Goal: Task Accomplishment & Management: Use online tool/utility

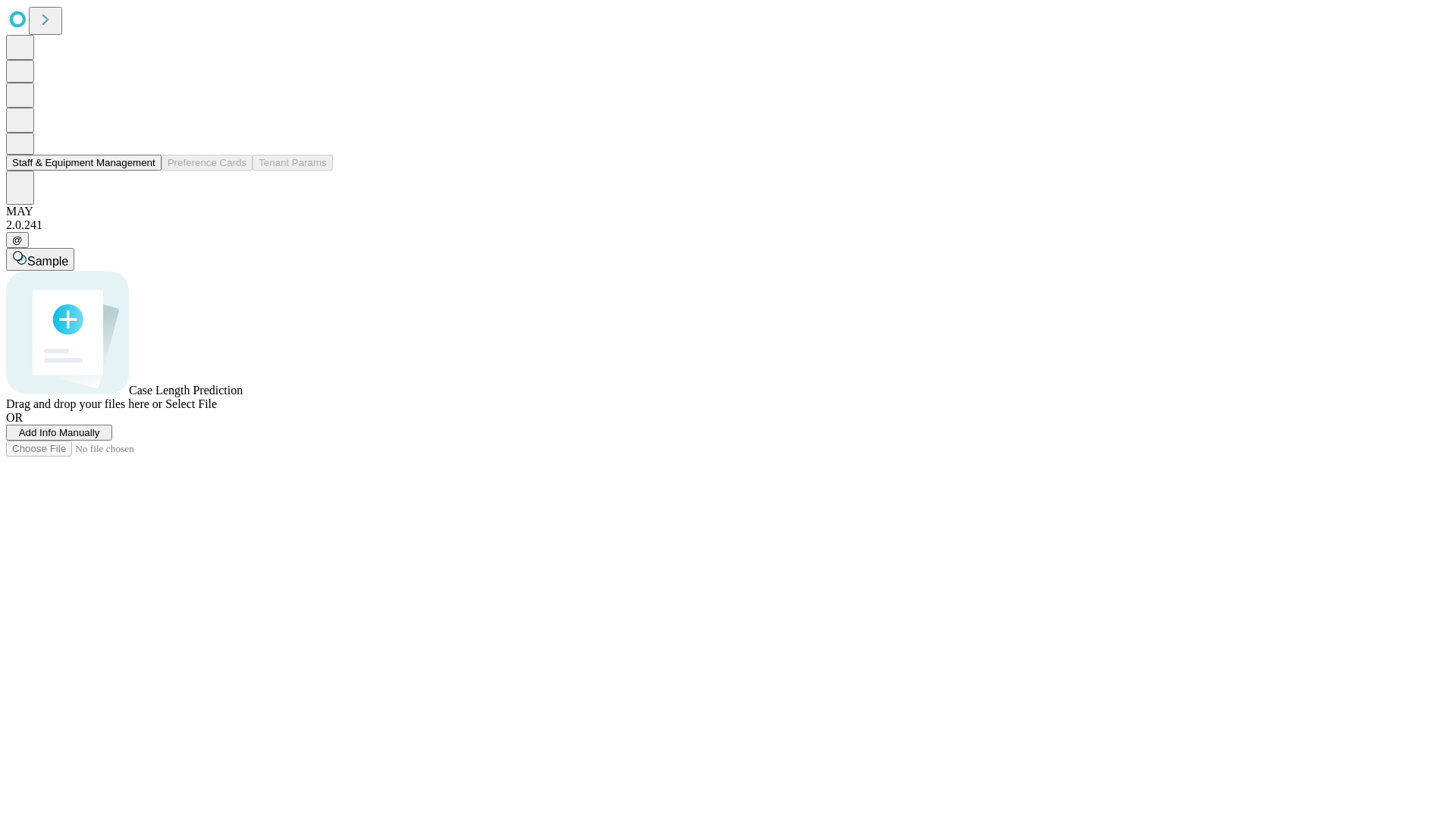
click at [144, 171] on button "Staff & Equipment Management" at bounding box center [84, 163] width 155 height 16
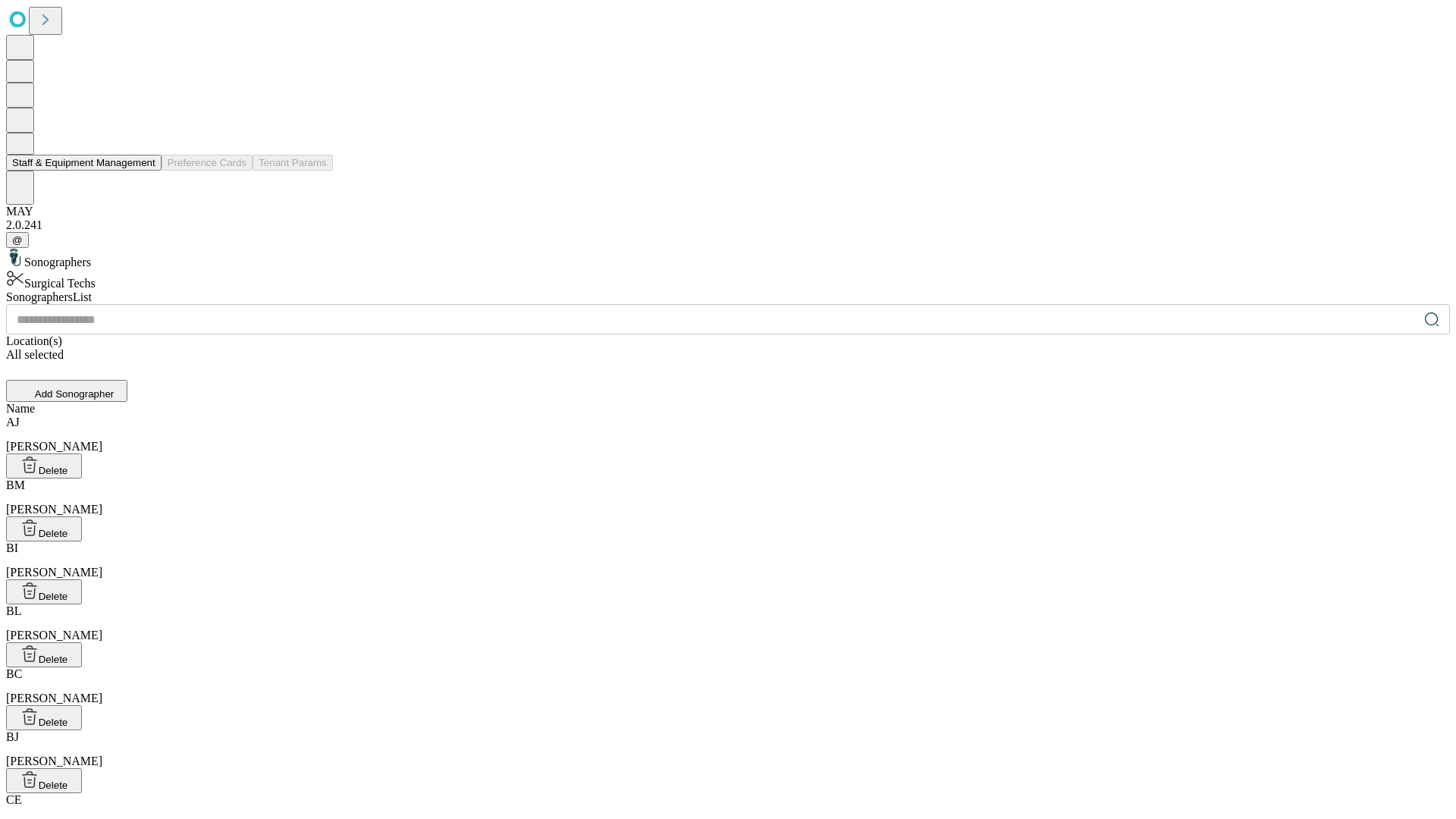
click at [144, 171] on button "Staff & Equipment Management" at bounding box center [84, 163] width 155 height 16
